Goal: Use online tool/utility: Utilize a website feature to perform a specific function

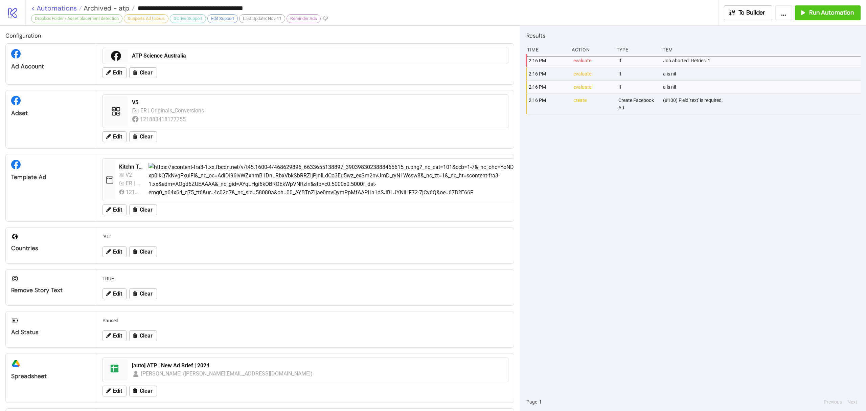
click at [64, 10] on link "< Automations" at bounding box center [56, 8] width 51 height 7
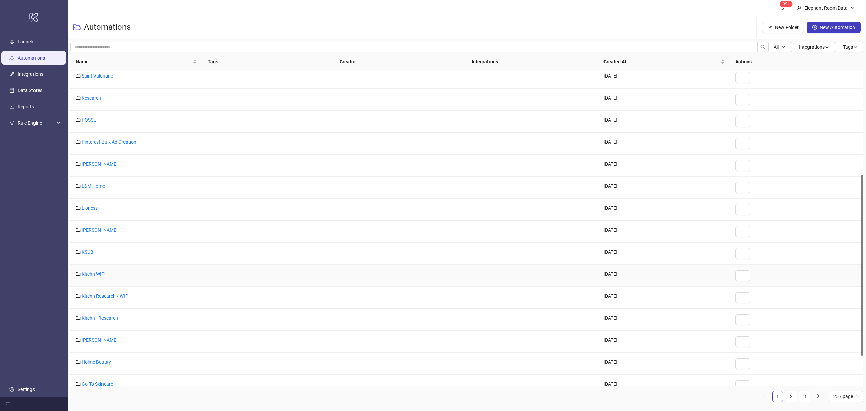
scroll to position [236, 0]
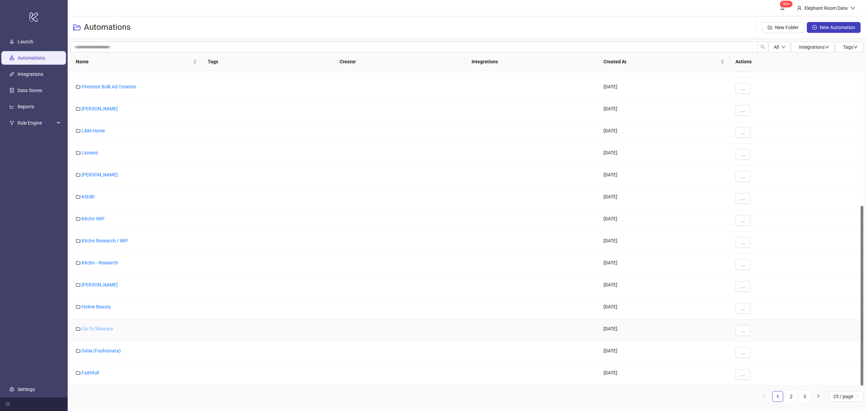
click at [93, 328] on link "Go-To Skincare" at bounding box center [97, 328] width 31 height 5
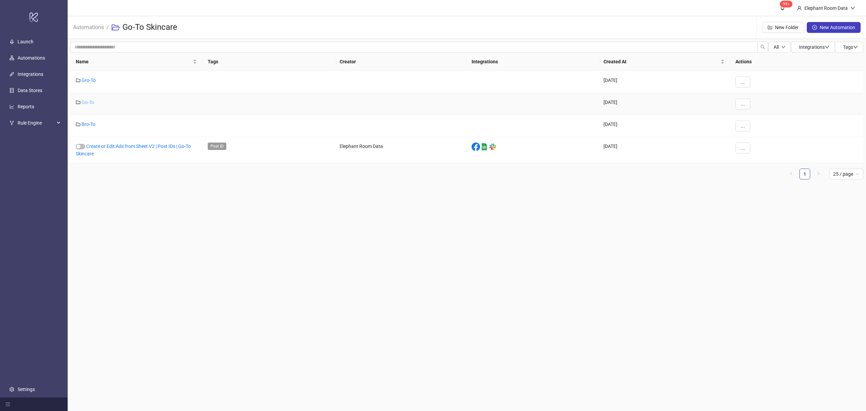
click at [86, 105] on link "Go-To" at bounding box center [88, 101] width 13 height 5
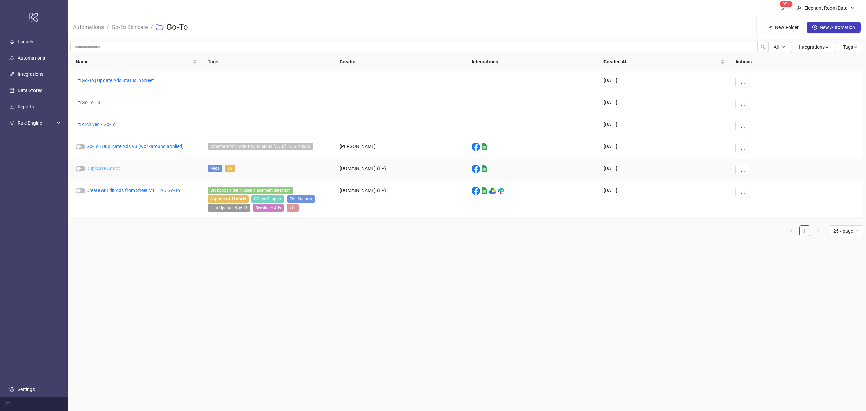
click at [106, 168] on link "Duplicate Ads V5" at bounding box center [104, 167] width 36 height 5
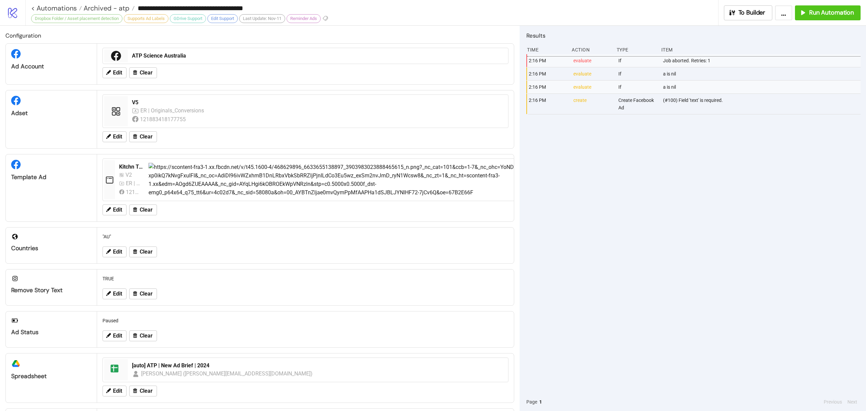
type input "**********"
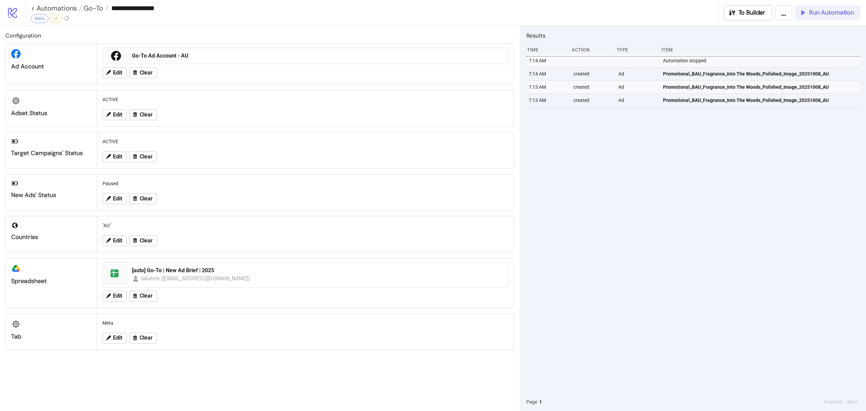
click at [821, 14] on span "Run Automation" at bounding box center [831, 13] width 45 height 8
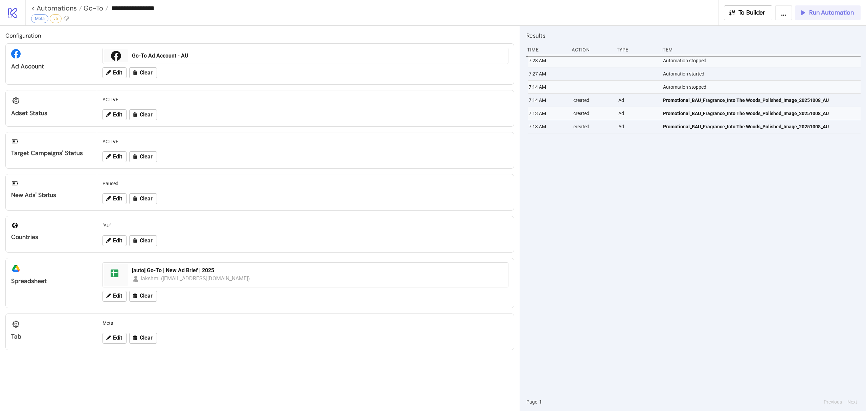
click at [815, 10] on span "Run Automation" at bounding box center [831, 13] width 45 height 8
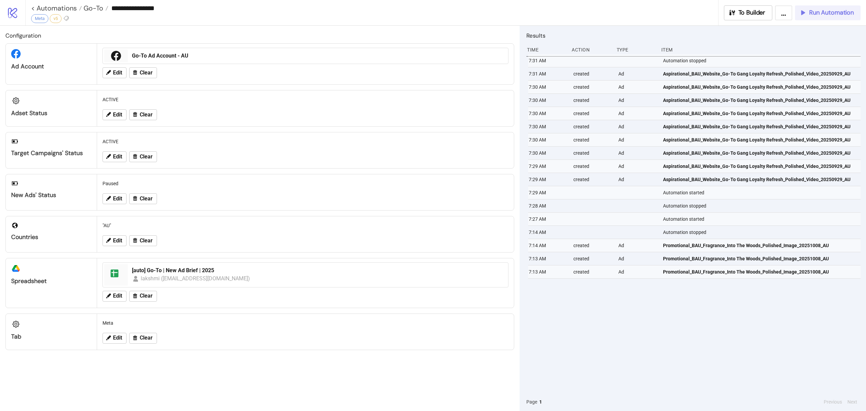
click at [809, 16] on span "Run Automation" at bounding box center [831, 13] width 45 height 8
